Goal: Task Accomplishment & Management: Complete application form

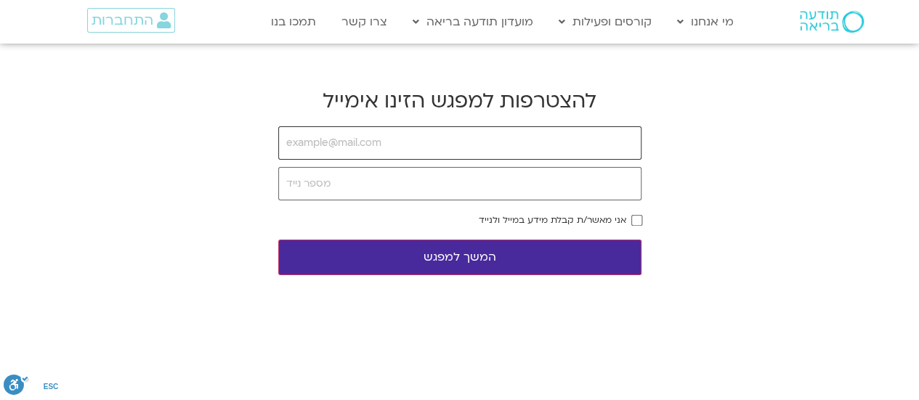
click at [392, 145] on input "email" at bounding box center [459, 142] width 363 height 33
type input "[EMAIL_ADDRESS][DOMAIN_NAME]"
click at [347, 181] on input "tel" at bounding box center [459, 183] width 363 height 33
type input "0523409435"
click at [530, 261] on button "המשך למפגש" at bounding box center [459, 258] width 363 height 36
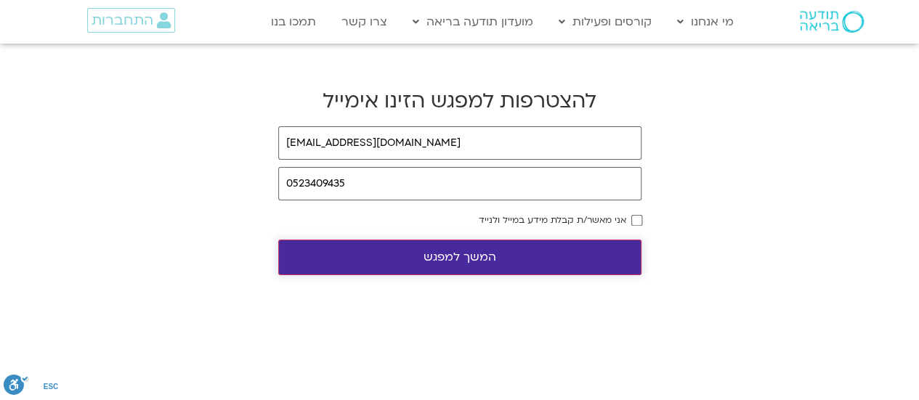
click at [530, 261] on button "המשך למפגש" at bounding box center [459, 258] width 363 height 36
click at [508, 262] on button "המשך למפגש" at bounding box center [459, 258] width 363 height 36
click at [478, 256] on button "המשך למפגש" at bounding box center [459, 258] width 363 height 36
click at [278, 240] on button "המשך למפגש" at bounding box center [459, 258] width 363 height 36
click at [478, 256] on button "המשך למפגש" at bounding box center [459, 258] width 363 height 36
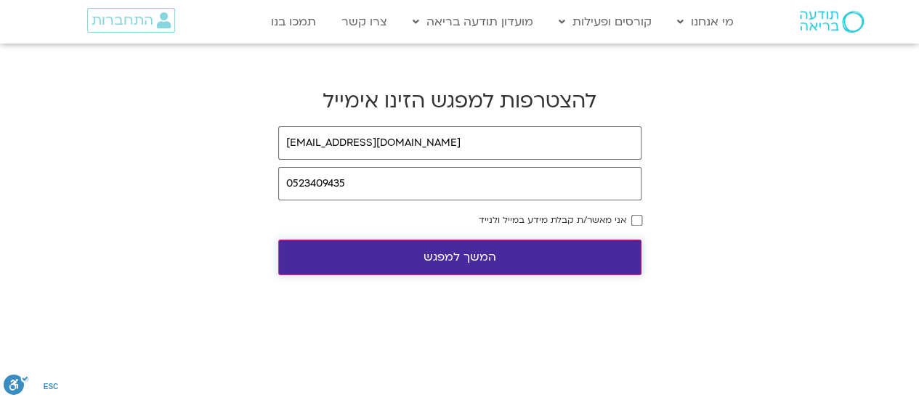
click at [491, 259] on button "המשך למפגש" at bounding box center [459, 258] width 363 height 36
click at [463, 265] on button "המשך למפגש" at bounding box center [459, 258] width 363 height 36
click at [469, 259] on button "המשך למפגש" at bounding box center [459, 258] width 363 height 36
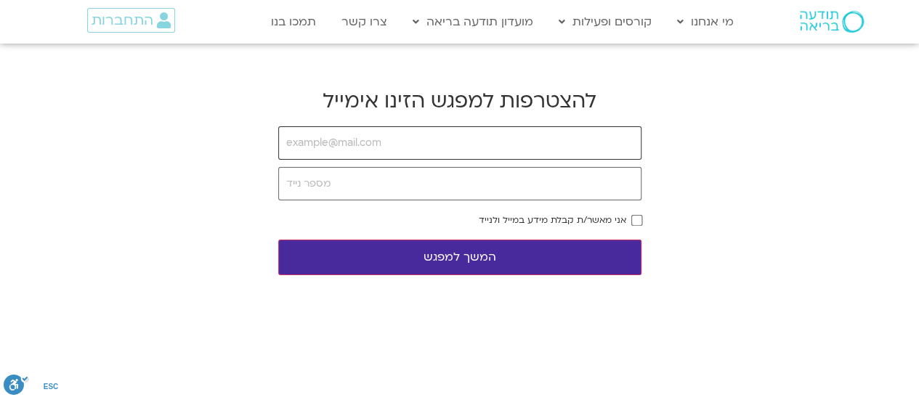
click at [393, 145] on input "email" at bounding box center [459, 142] width 363 height 33
type input "[EMAIL_ADDRESS][DOMAIN_NAME]"
click at [378, 185] on input "tel" at bounding box center [459, 183] width 363 height 33
click at [291, 190] on input "tel" at bounding box center [459, 183] width 363 height 33
type input "052-3409435"
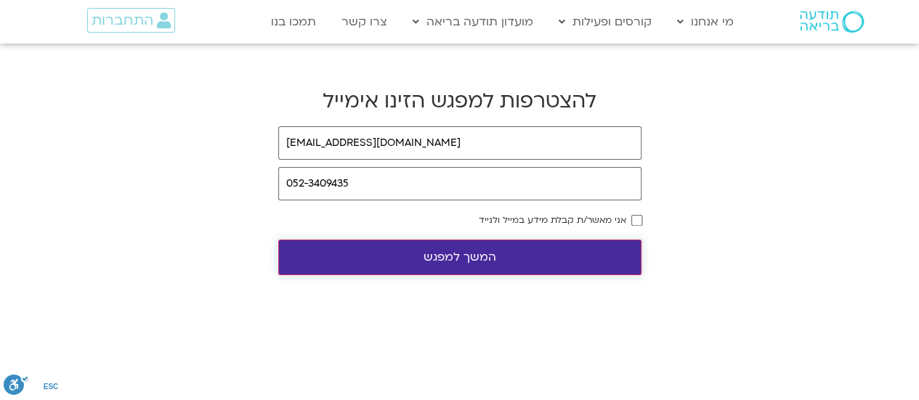
click at [539, 251] on button "המשך למפגש" at bounding box center [459, 258] width 363 height 36
click at [479, 268] on button "המשך למפגש" at bounding box center [459, 258] width 363 height 36
click at [479, 261] on button "המשך למפגש" at bounding box center [459, 258] width 363 height 36
